Goal: Information Seeking & Learning: Learn about a topic

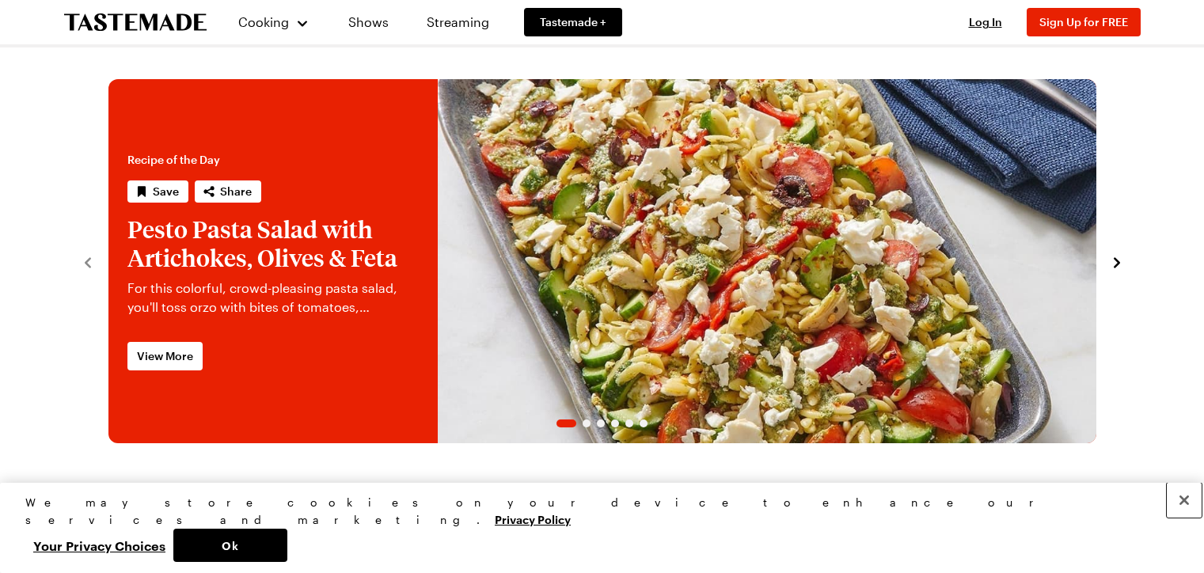
click at [1184, 518] on button "Close" at bounding box center [1184, 500] width 35 height 35
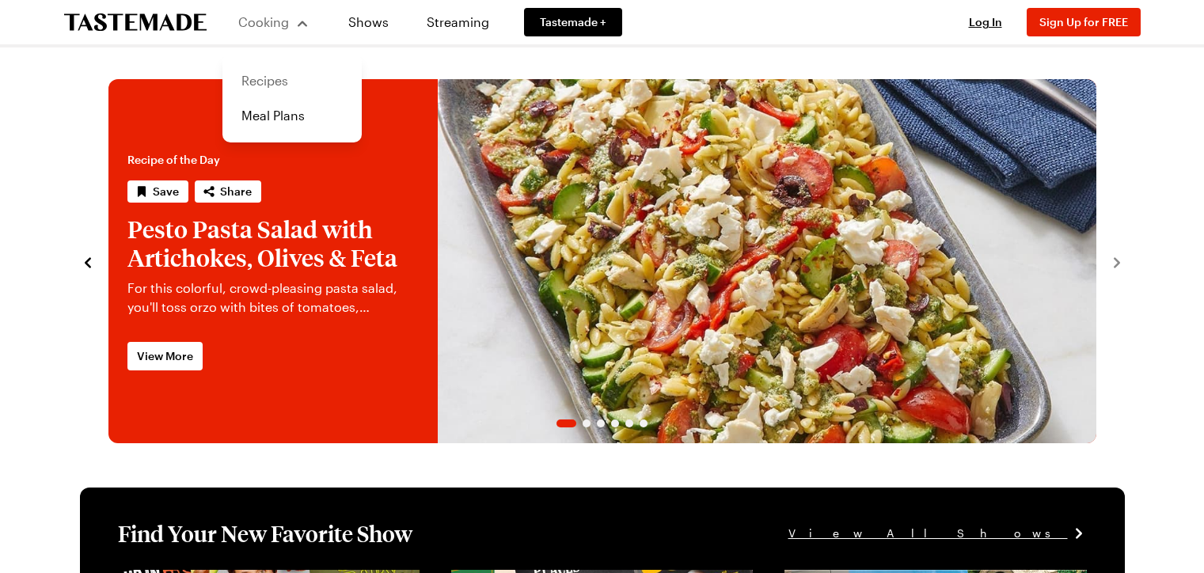
click at [283, 82] on link "Recipes" at bounding box center [292, 80] width 120 height 35
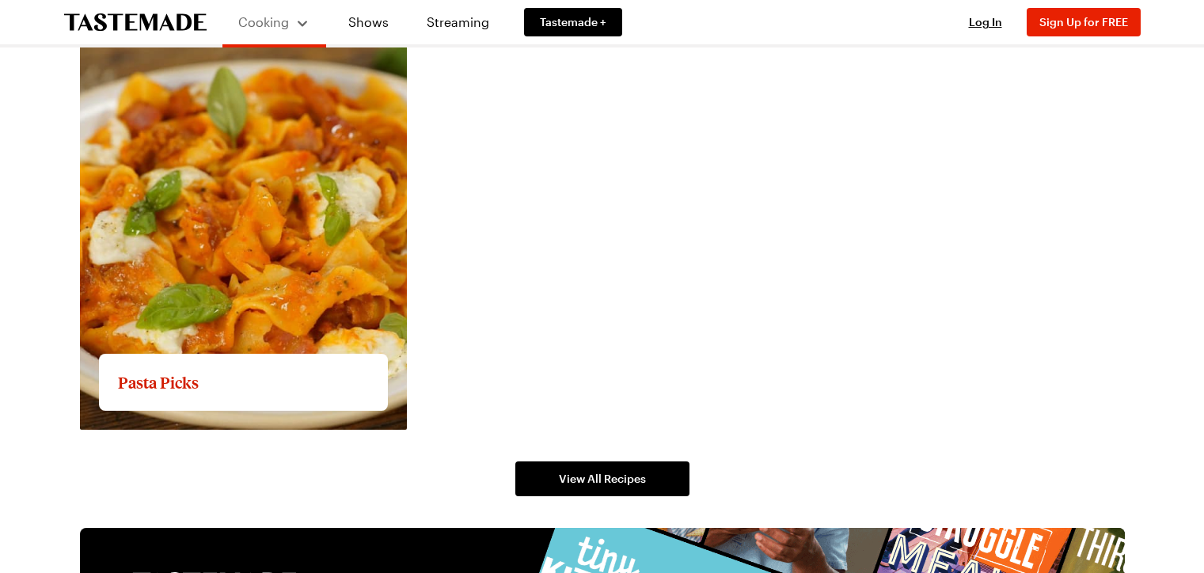
scroll to position [2945, 0]
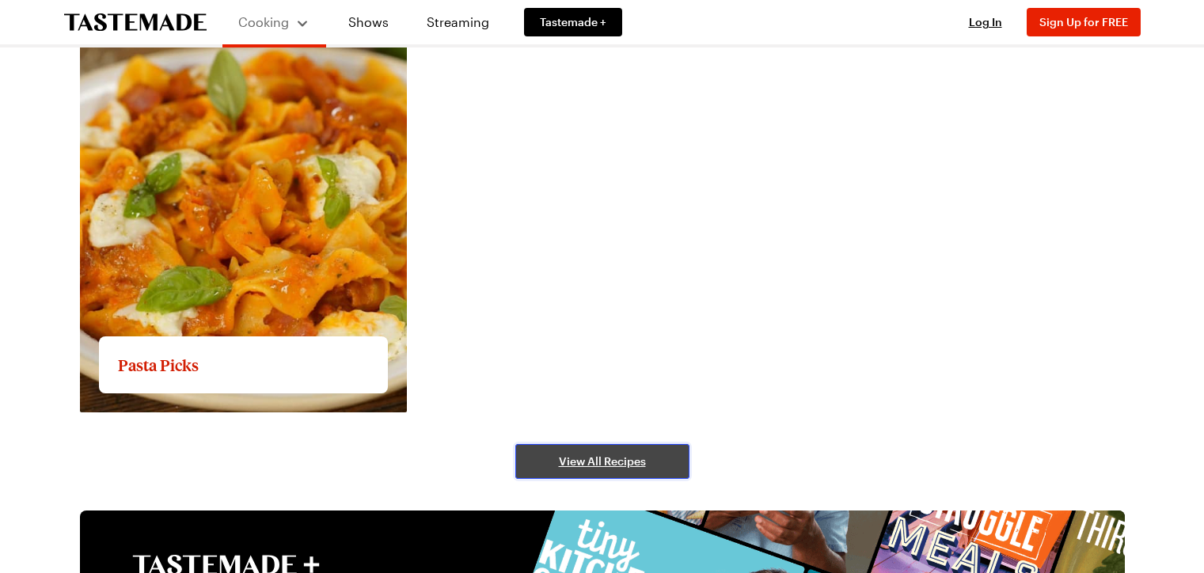
click at [599, 461] on span "View All Recipes" at bounding box center [602, 462] width 87 height 16
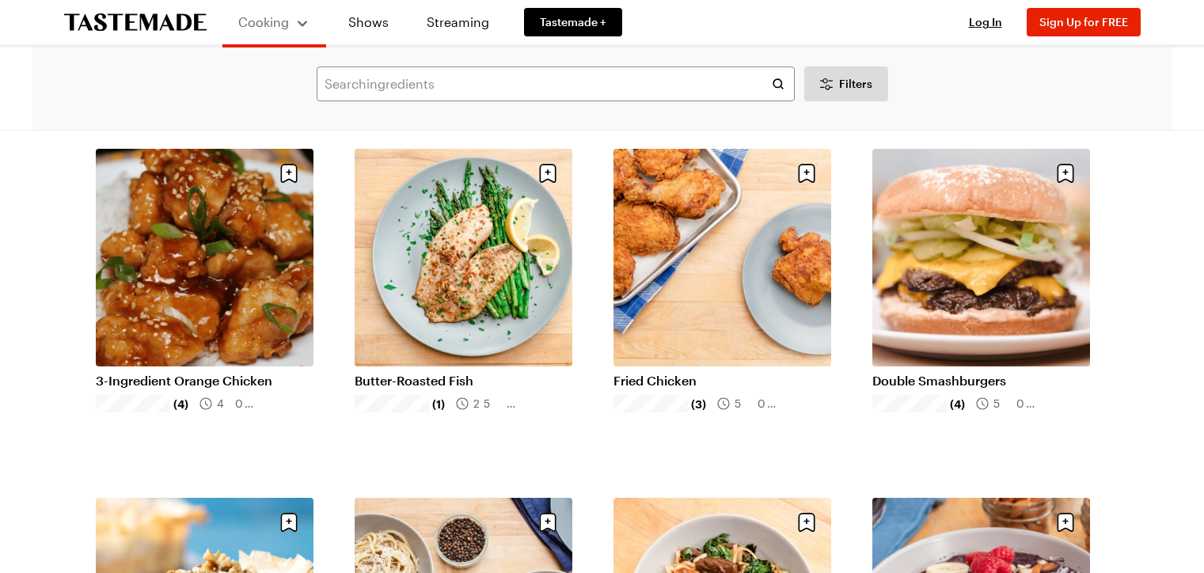
scroll to position [1521, 0]
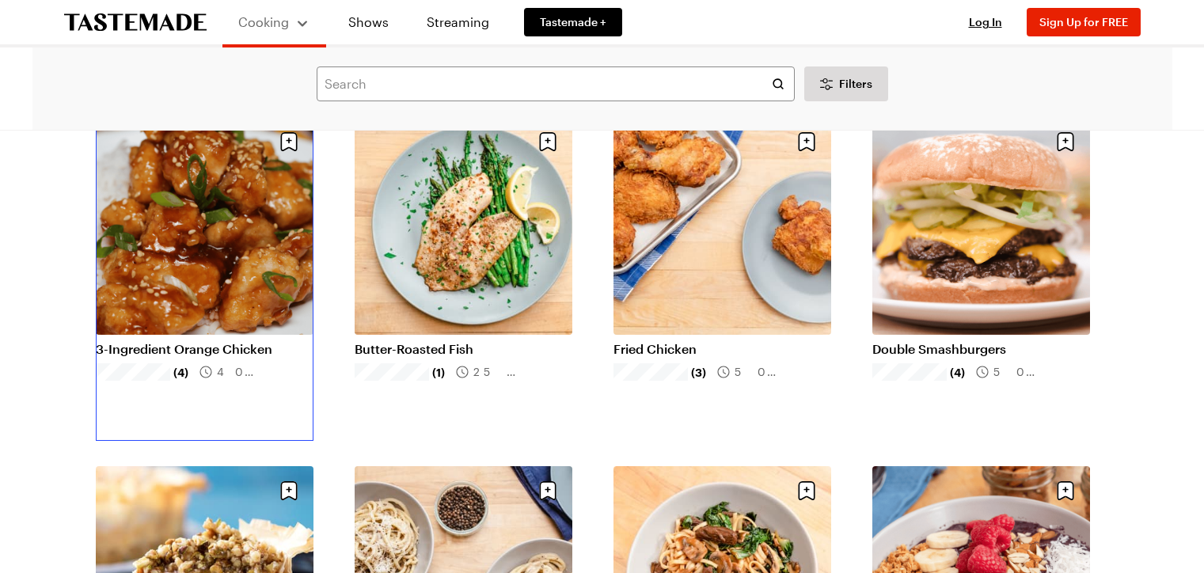
click at [234, 351] on link "3-Ingredient Orange Chicken" at bounding box center [205, 349] width 218 height 16
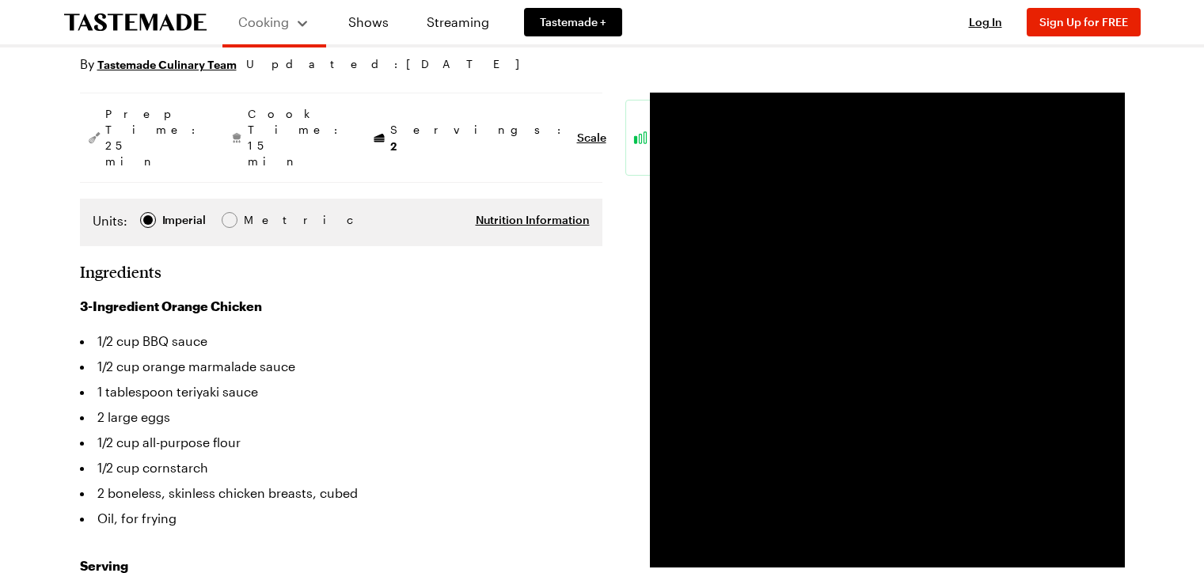
scroll to position [243, 0]
